Goal: Book appointment/travel/reservation

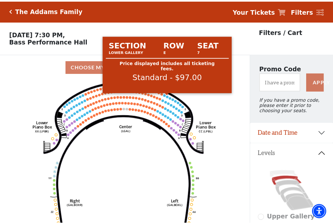
scroll to position [30, 0]
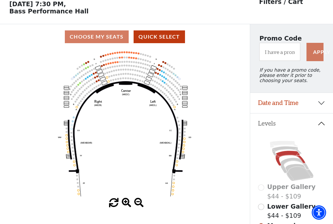
scroll to position [30, 0]
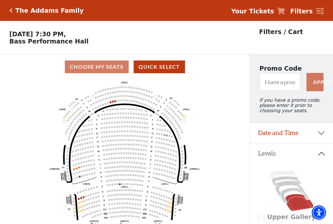
scroll to position [30, 0]
